Goal: Task Accomplishment & Management: Manage account settings

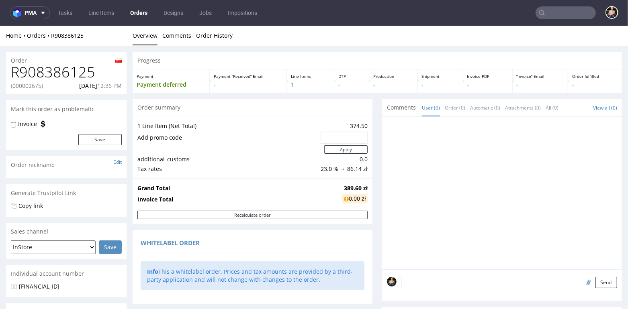
click at [560, 14] on input "text" at bounding box center [566, 12] width 60 height 13
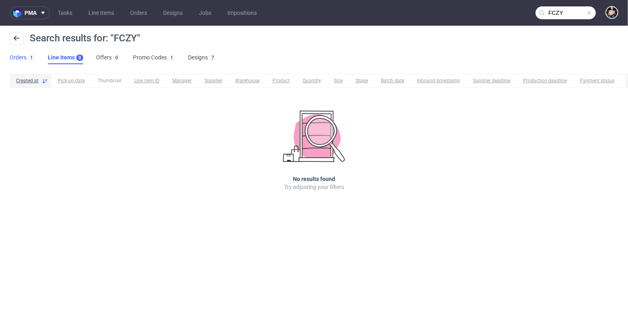
click at [13, 60] on link "Orders 1" at bounding box center [22, 57] width 25 height 13
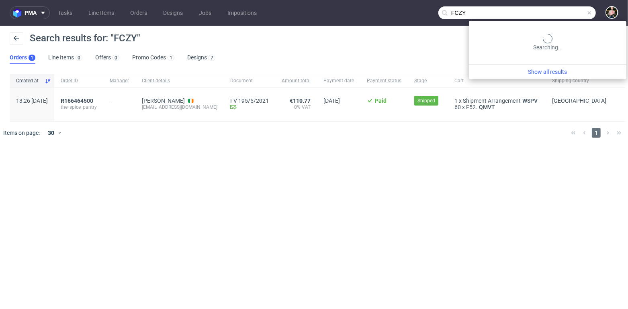
click at [555, 13] on input "FCZY" at bounding box center [517, 12] width 158 height 13
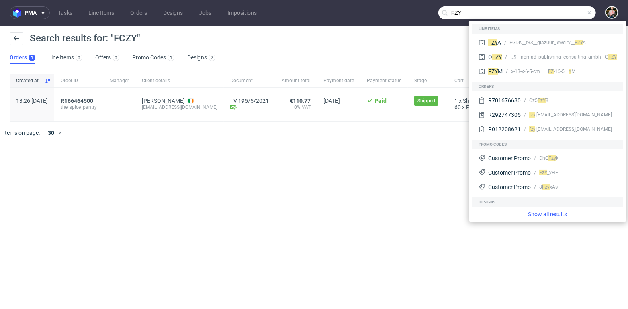
click at [457, 12] on input "FZY" at bounding box center [517, 12] width 158 height 13
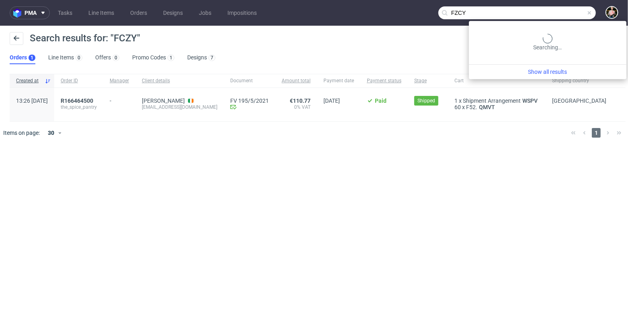
type input "FZCY"
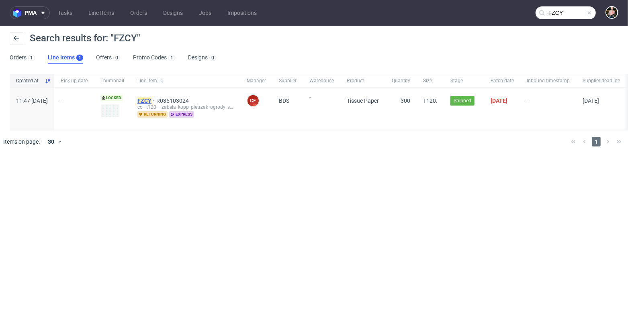
click at [151, 99] on mark "FZCY" at bounding box center [144, 101] width 14 height 6
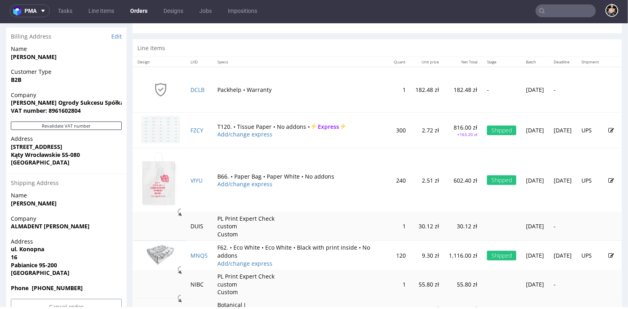
scroll to position [443, 0]
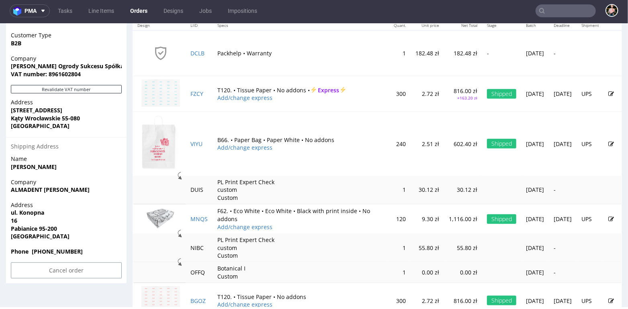
drag, startPoint x: 97, startPoint y: 192, endPoint x: 11, endPoint y: 191, distance: 86.0
click at [11, 191] on span "ALMADENT [PERSON_NAME]" at bounding box center [66, 190] width 111 height 8
copy strong "ALMADENT [PERSON_NAME]"
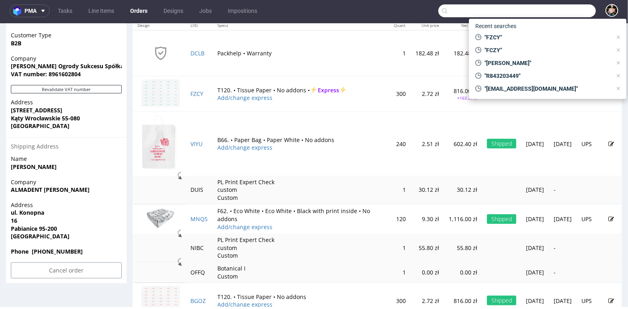
click at [560, 12] on input "text" at bounding box center [517, 10] width 158 height 13
paste input "ALMADENT [PERSON_NAME]"
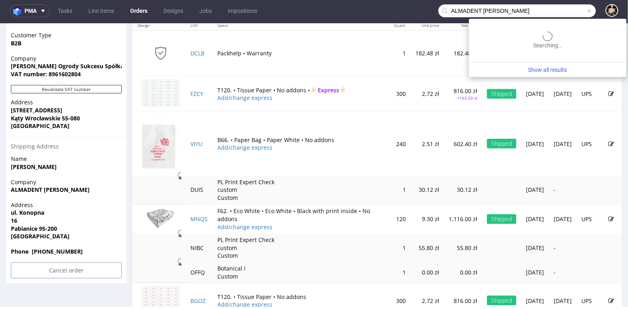
type input "ALMADENT [PERSON_NAME]"
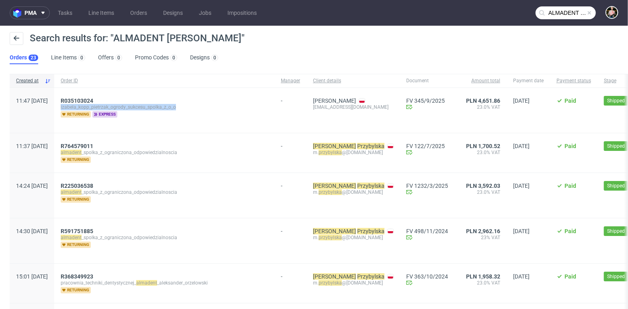
drag, startPoint x: 205, startPoint y: 106, endPoint x: 85, endPoint y: 106, distance: 120.1
click at [85, 106] on div "R035103024 izabela_kopp_pietrzak_ogrody_sukcesu_spolka_z_o_o returning express" at bounding box center [164, 110] width 220 height 45
copy span "izabela_kopp_pietrzak_ogrody_sukcesu_spolka_z_o_o"
click at [585, 18] on div "ALMADENT [PERSON_NAME]" at bounding box center [566, 12] width 60 height 13
click at [586, 13] on span at bounding box center [589, 13] width 6 height 6
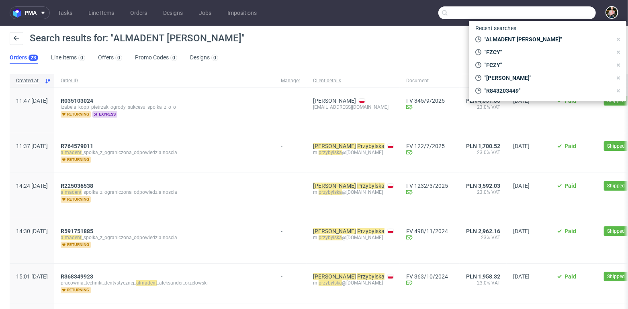
click at [566, 13] on input "text" at bounding box center [517, 12] width 158 height 13
paste input "[EMAIL_ADDRESS][PERSON_NAME][DOMAIN_NAME]"
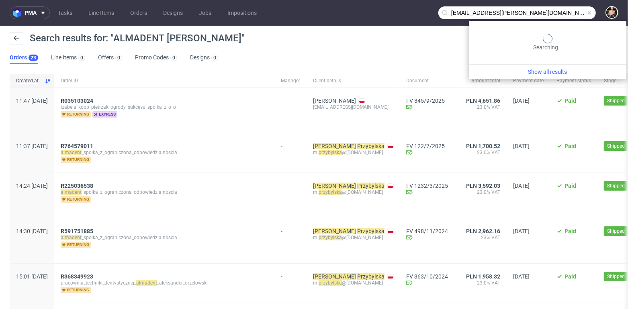
type input "[EMAIL_ADDRESS][PERSON_NAME][DOMAIN_NAME]"
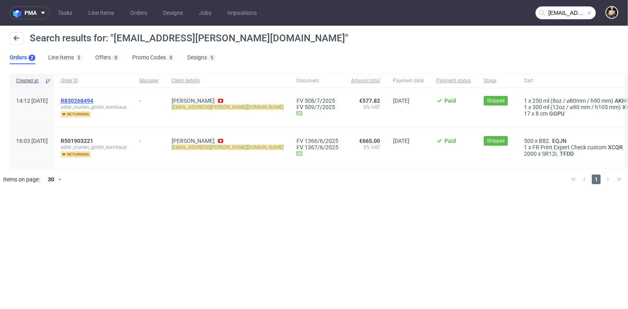
click at [93, 101] on span "R830268494" at bounding box center [77, 101] width 33 height 6
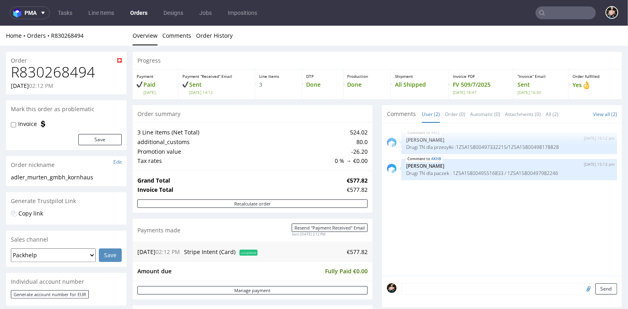
click at [555, 13] on input "text" at bounding box center [566, 12] width 60 height 13
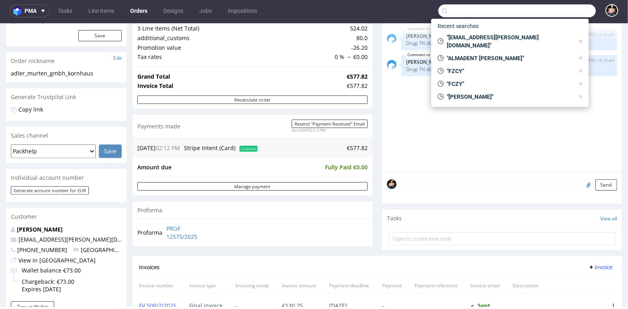
scroll to position [117, 0]
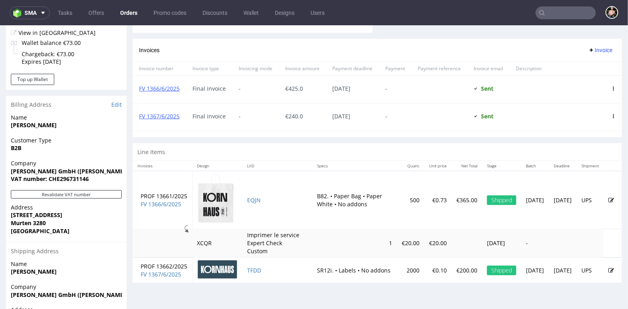
scroll to position [331, 0]
drag, startPoint x: 466, startPoint y: 201, endPoint x: 444, endPoint y: 200, distance: 21.7
click at [452, 200] on td "€365.00" at bounding box center [467, 200] width 31 height 58
copy p "€365.00"
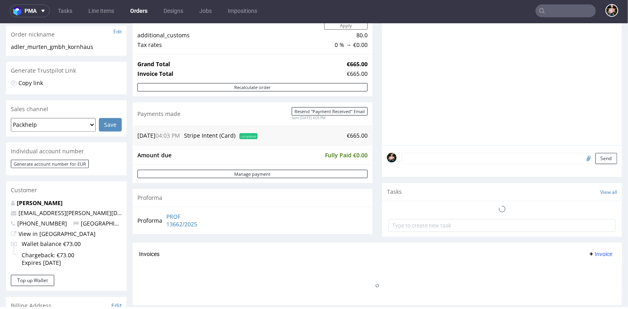
scroll to position [138, 0]
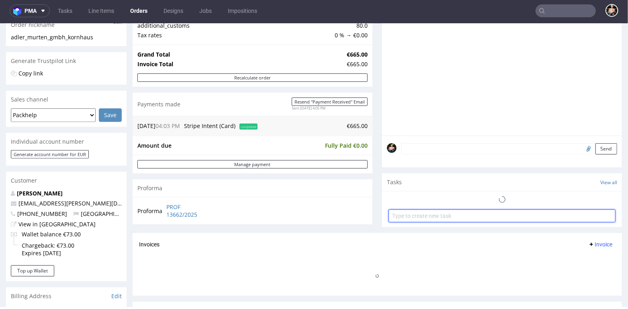
click at [421, 217] on input "text" at bounding box center [502, 215] width 227 height 13
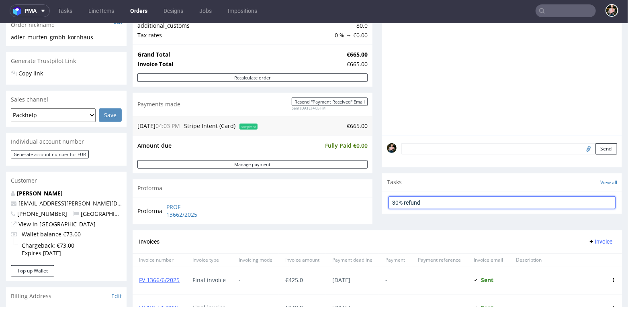
type input "30% refund"
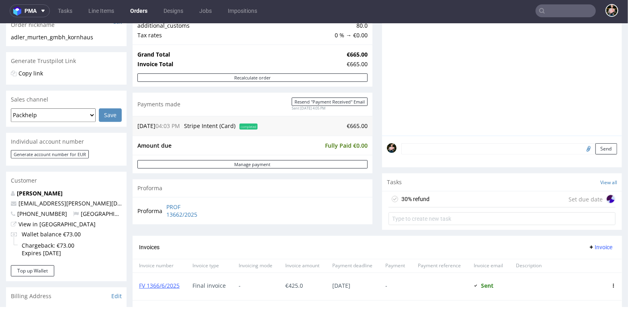
click at [431, 197] on div "30% refund Set due date" at bounding box center [502, 199] width 227 height 16
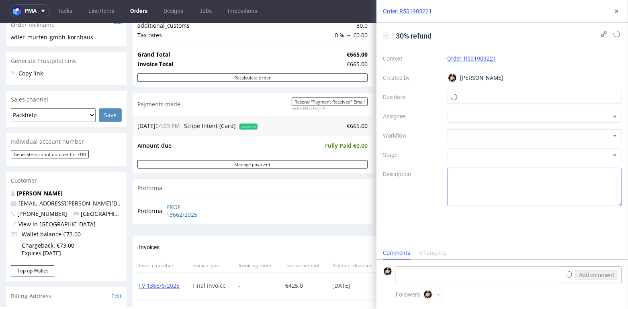
scroll to position [6, 0]
click at [473, 184] on textarea at bounding box center [535, 187] width 174 height 39
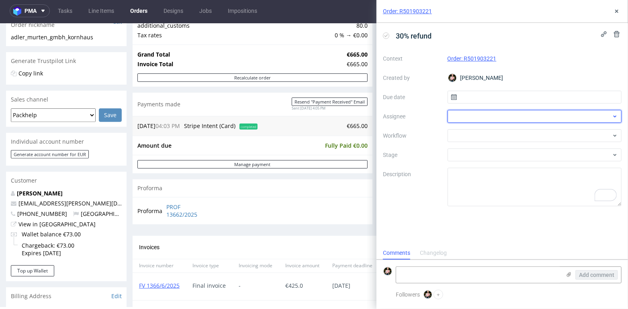
click at [470, 114] on div at bounding box center [535, 116] width 174 height 13
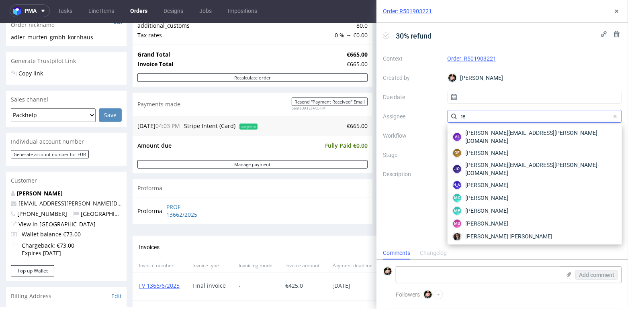
type input "r"
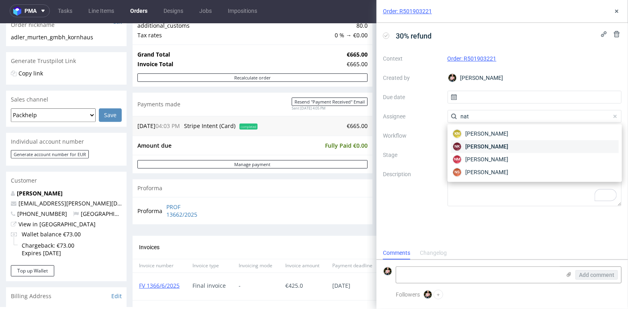
type input "nat"
click at [488, 147] on span "[PERSON_NAME]" at bounding box center [486, 147] width 43 height 8
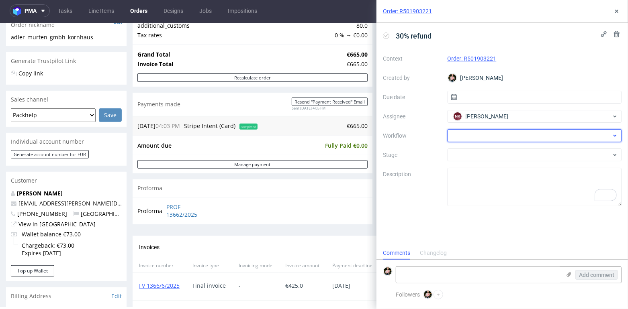
click at [477, 136] on div at bounding box center [535, 135] width 174 height 13
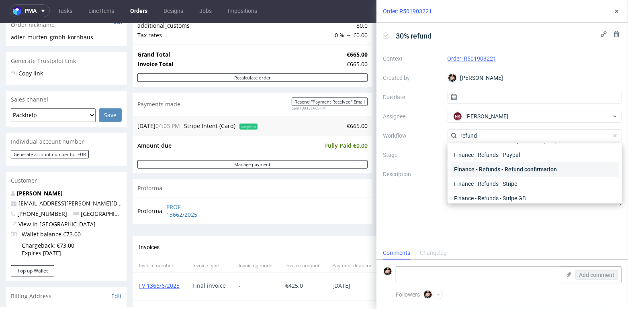
scroll to position [43, 0]
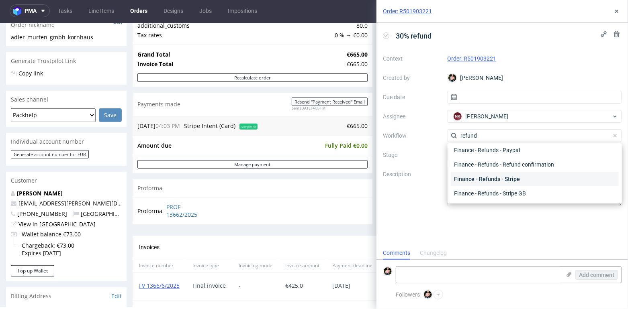
type input "refund"
click at [490, 177] on div "Finance - Refunds - Stripe" at bounding box center [535, 179] width 168 height 14
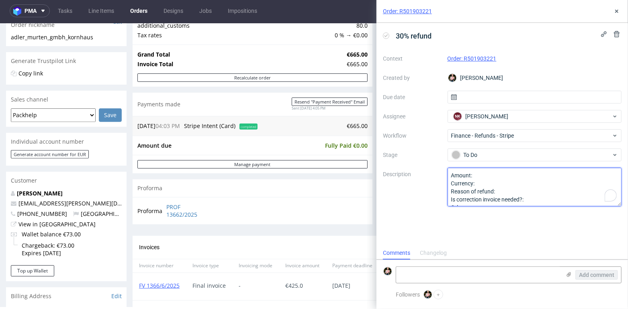
click at [487, 173] on textarea "Amount: Currency: Reason of refund: Is correction invoice needed?: Other:" at bounding box center [535, 187] width 174 height 39
paste textarea "€365.00"
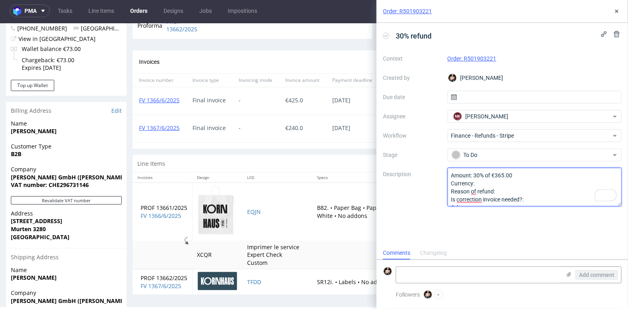
scroll to position [324, 0]
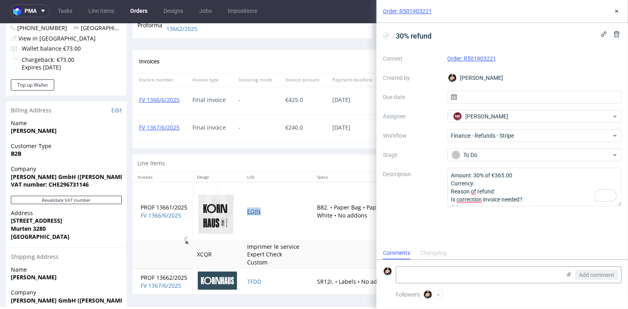
copy link "EQJN"
drag, startPoint x: 492, startPoint y: 174, endPoint x: 523, endPoint y: 175, distance: 30.6
click at [523, 175] on textarea "Amount: 30% of €365.00 Currency: Reason of refund: Is correction invoice needed…" at bounding box center [535, 187] width 174 height 39
paste textarea "EQJN"
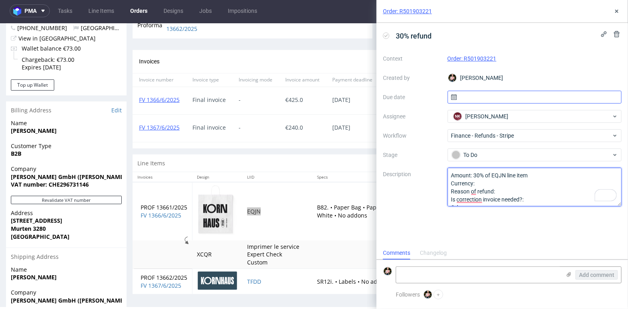
type textarea "Amount: 30% of EQJN line item Currency: Reason of refund: Is correction invoice…"
click at [460, 97] on input "text" at bounding box center [535, 97] width 174 height 13
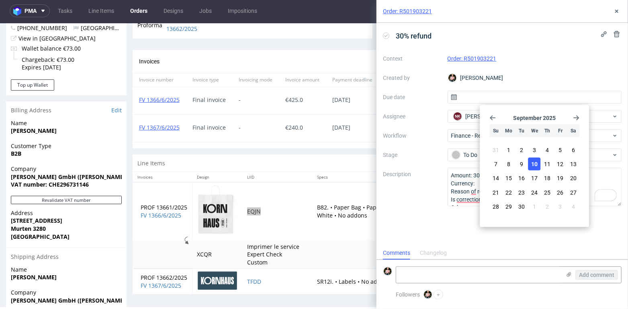
click at [533, 163] on span "10" at bounding box center [534, 164] width 6 height 8
type input "[DATE]"
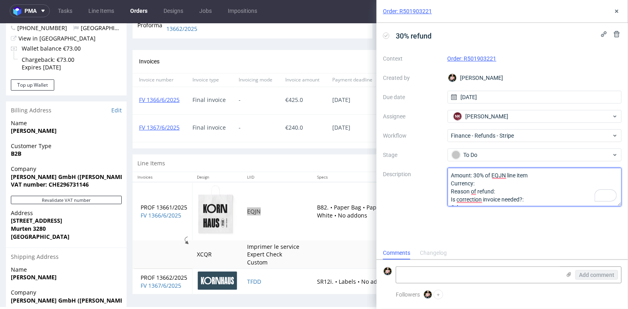
click at [499, 180] on textarea "Amount: 30% of EQJN line item Currency: Reason of refund: Is correction invoice…" at bounding box center [535, 187] width 174 height 39
click at [511, 191] on textarea "Amount: 30% of EQJN line item Currency: Reason of refund: Is correction invoice…" at bounding box center [535, 187] width 174 height 39
click at [532, 189] on textarea "Amount: 30% of EQJN line item Currency: Reason of refund: Is correction invoice…" at bounding box center [535, 187] width 174 height 39
type textarea "Amount: 30% of EQJN line item Currency: eur Reason of refund: complaint - color…"
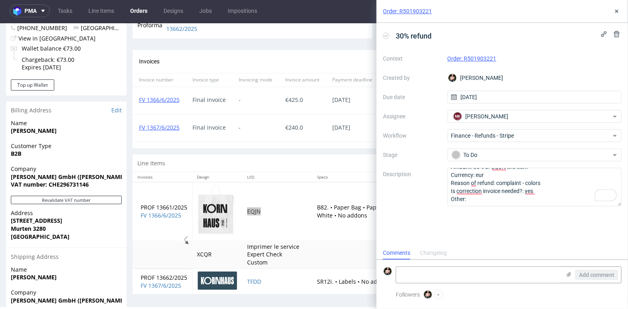
click at [475, 233] on div "30% refund Context Order: R501903221 Created by [PERSON_NAME] Due date [DATE] A…" at bounding box center [502, 135] width 252 height 224
drag, startPoint x: 407, startPoint y: 32, endPoint x: 394, endPoint y: 32, distance: 13.7
click at [394, 32] on span "30% refund" at bounding box center [414, 35] width 42 height 13
click at [616, 12] on use at bounding box center [616, 11] width 3 height 3
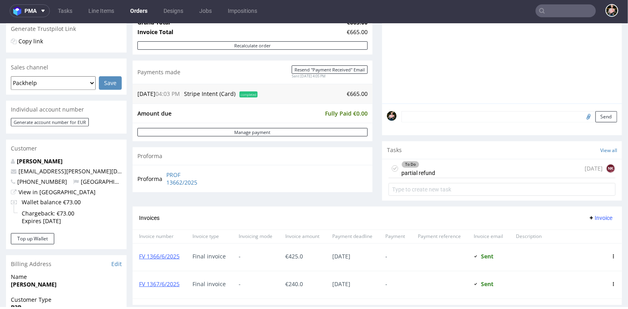
scroll to position [169, 0]
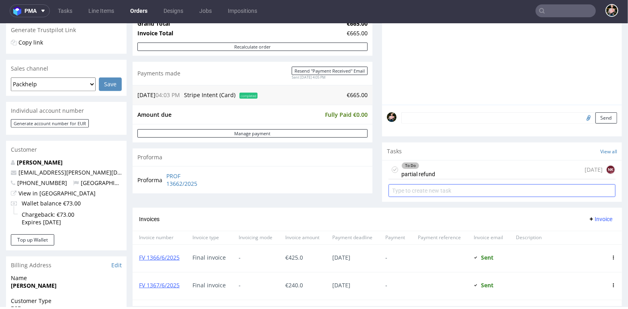
click at [415, 192] on input "text" at bounding box center [502, 190] width 227 height 13
type input "i"
type input "p"
type input "correction invoice"
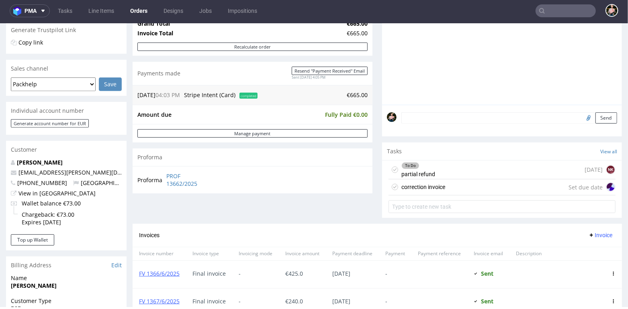
click at [430, 187] on div "correction invoice" at bounding box center [423, 187] width 44 height 10
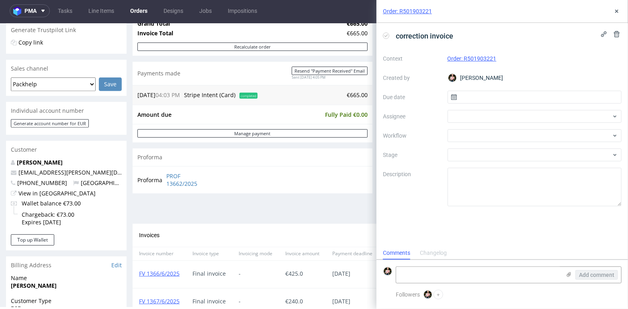
scroll to position [6, 0]
click at [468, 114] on div at bounding box center [535, 116] width 174 height 13
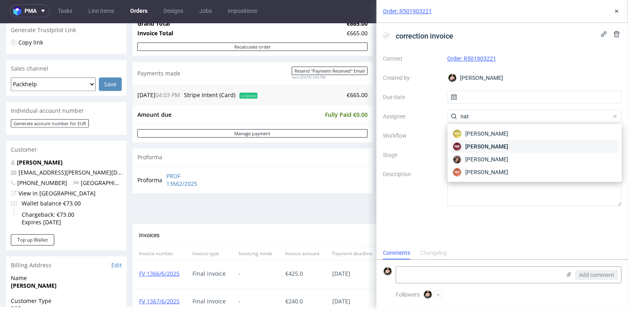
type input "nat"
click at [475, 148] on span "[PERSON_NAME]" at bounding box center [486, 147] width 43 height 8
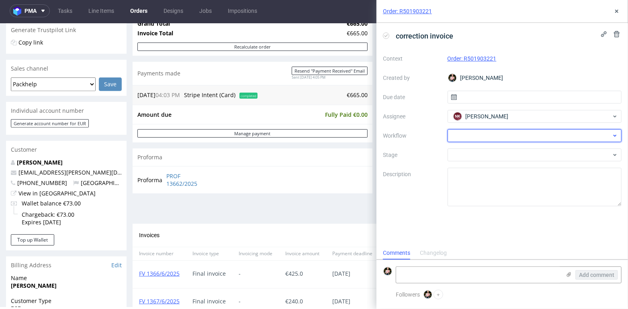
click at [468, 133] on div at bounding box center [535, 135] width 174 height 13
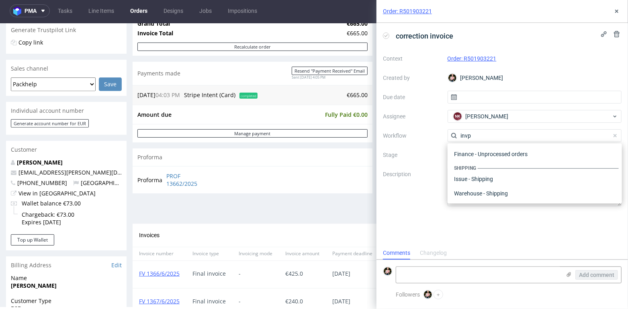
scroll to position [0, 0]
type input "invoic"
click at [497, 162] on div "Finance - Invoice - Correction Invoice" at bounding box center [535, 164] width 168 height 14
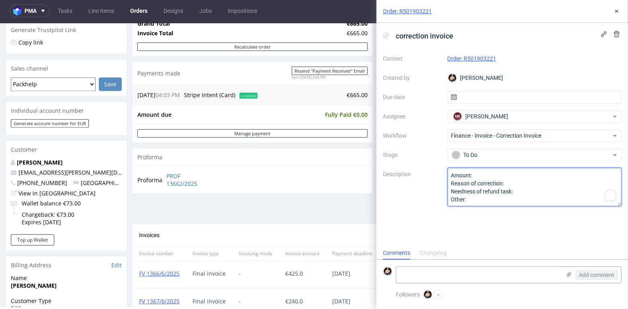
click at [483, 172] on textarea "Amount: Reason of correction: Needness of refund task: Other:" at bounding box center [535, 187] width 174 height 39
paste textarea "EQJN"
click at [524, 180] on textarea "Amount: Reason of correction: Needness of refund task: Other:" at bounding box center [535, 187] width 174 height 39
click at [526, 190] on textarea "Amount: Reason of correction: Needness of refund task: Other:" at bounding box center [535, 187] width 174 height 39
type textarea "Amount: 30% of EQJN Reason of correction: complaint - wrong color Needness of r…"
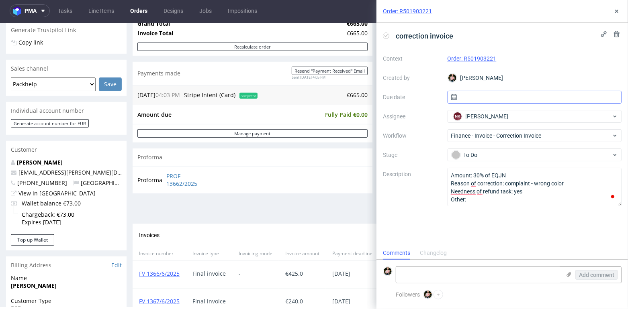
click at [486, 95] on input "text" at bounding box center [535, 97] width 174 height 13
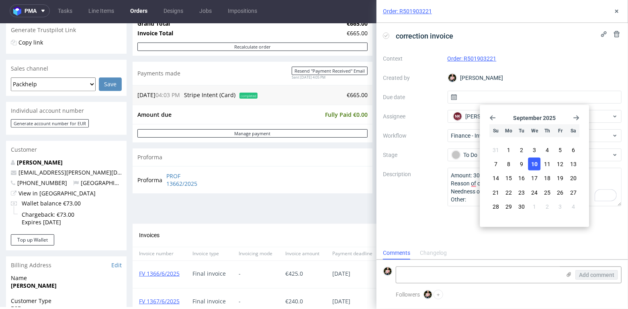
click at [536, 165] on span "10" at bounding box center [534, 164] width 6 height 8
type input "[DATE]"
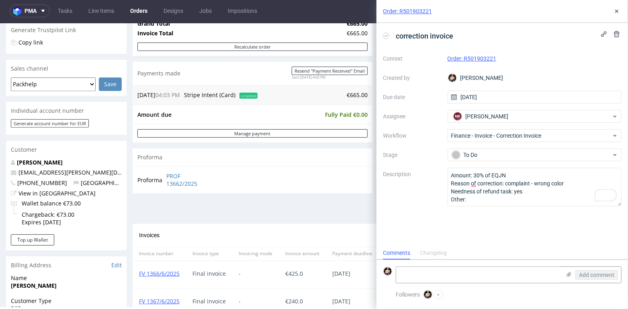
click at [331, 181] on div "Proforma PROF 13662/2025" at bounding box center [253, 179] width 240 height 27
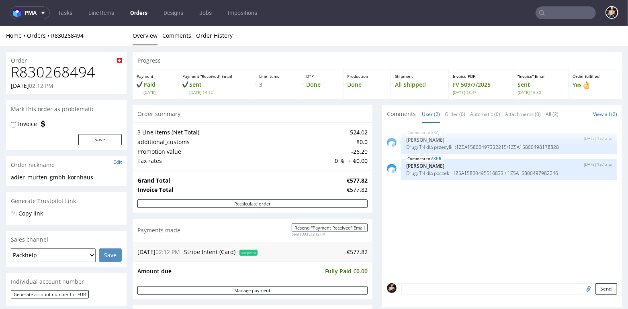
click at [571, 12] on input "text" at bounding box center [566, 12] width 60 height 13
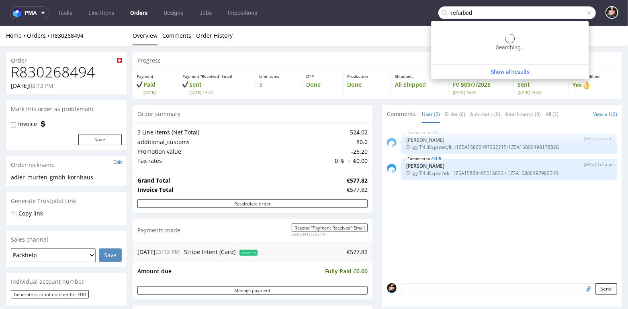
type input "refurbed"
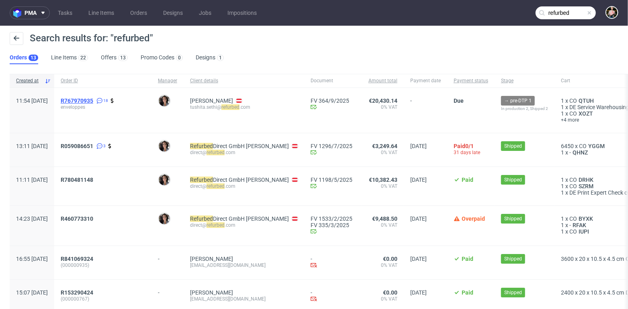
click at [93, 100] on span "R767970935" at bounding box center [77, 101] width 33 height 6
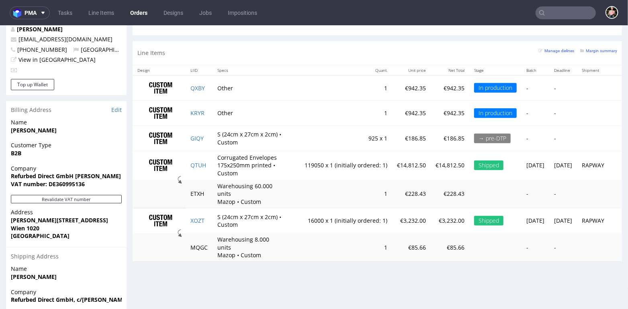
scroll to position [422, 0]
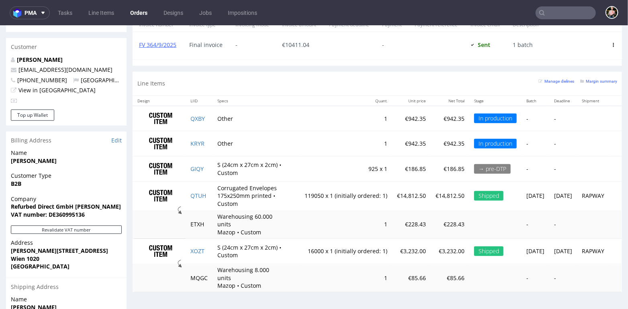
type input "refurbed"
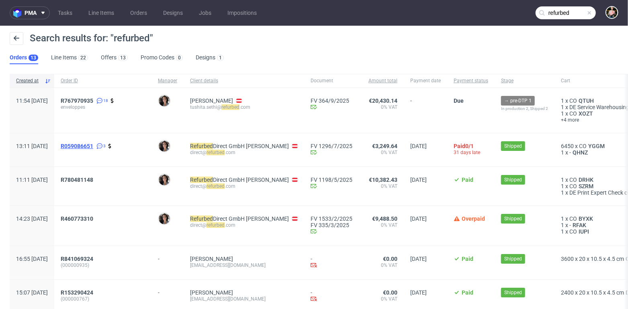
click at [90, 144] on span "R059086651" at bounding box center [77, 146] width 33 height 6
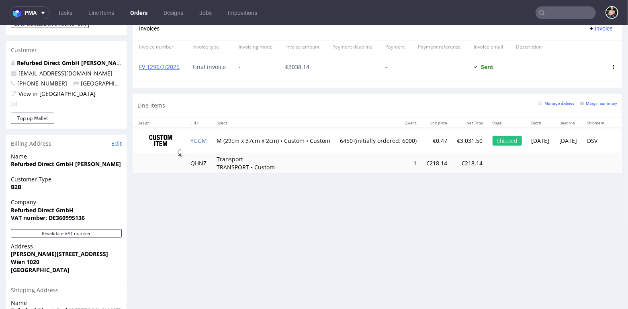
scroll to position [451, 0]
